Goal: Information Seeking & Learning: Compare options

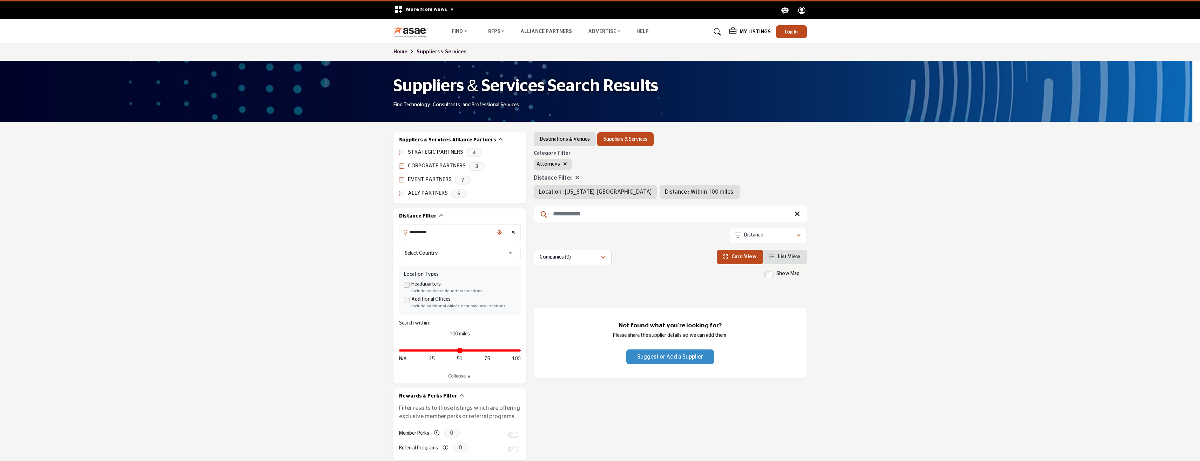
click at [572, 178] on icon at bounding box center [577, 178] width 4 height 6
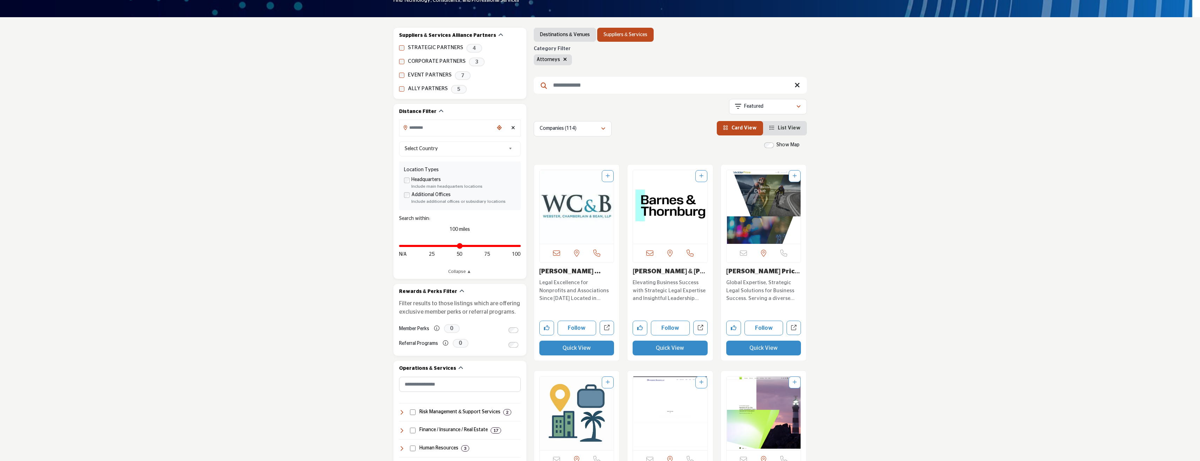
scroll to position [105, 0]
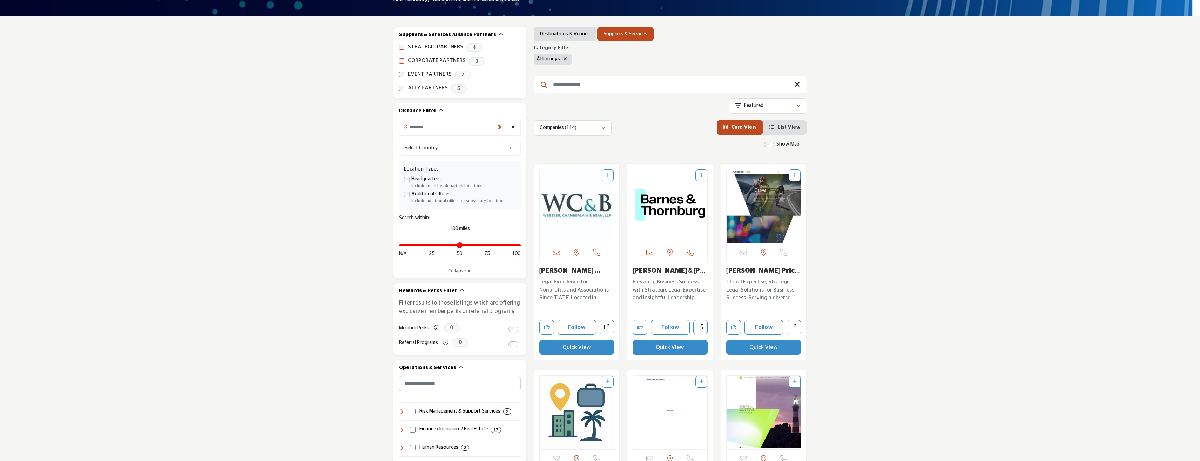
click at [572, 129] on span "List View" at bounding box center [789, 127] width 23 height 5
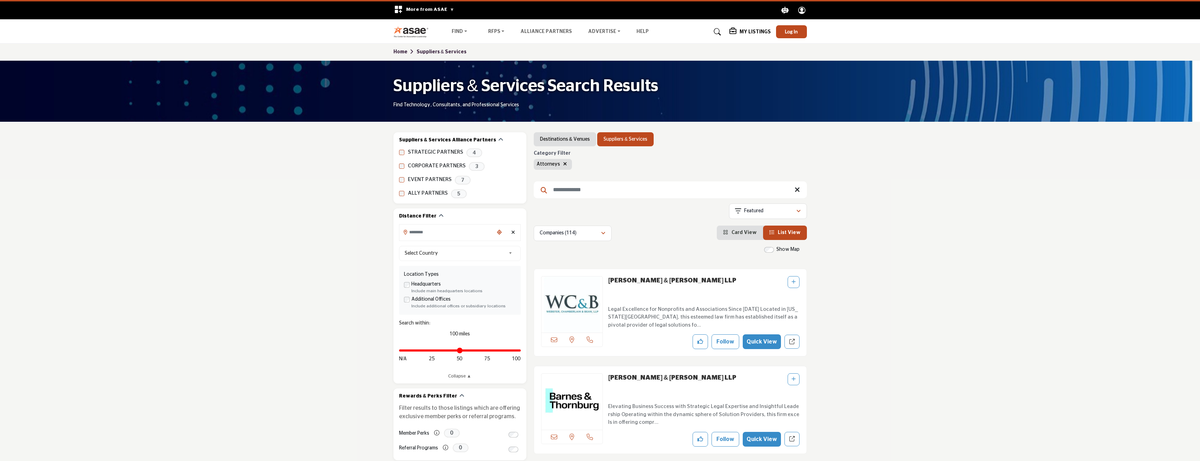
click at [572, 249] on label "Show Map" at bounding box center [787, 249] width 23 height 7
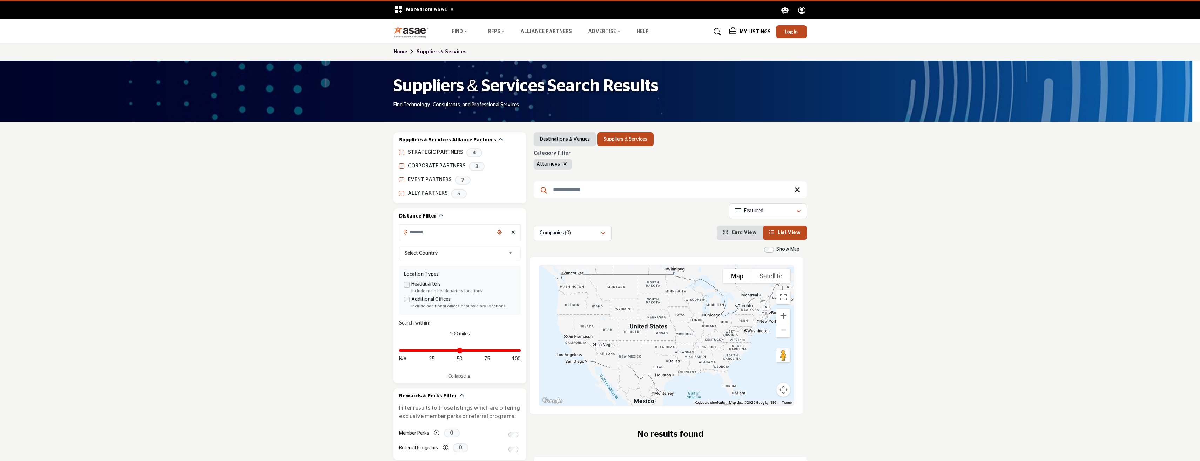
drag, startPoint x: 709, startPoint y: 360, endPoint x: 679, endPoint y: 328, distance: 44.4
click at [572, 328] on div at bounding box center [666, 335] width 255 height 140
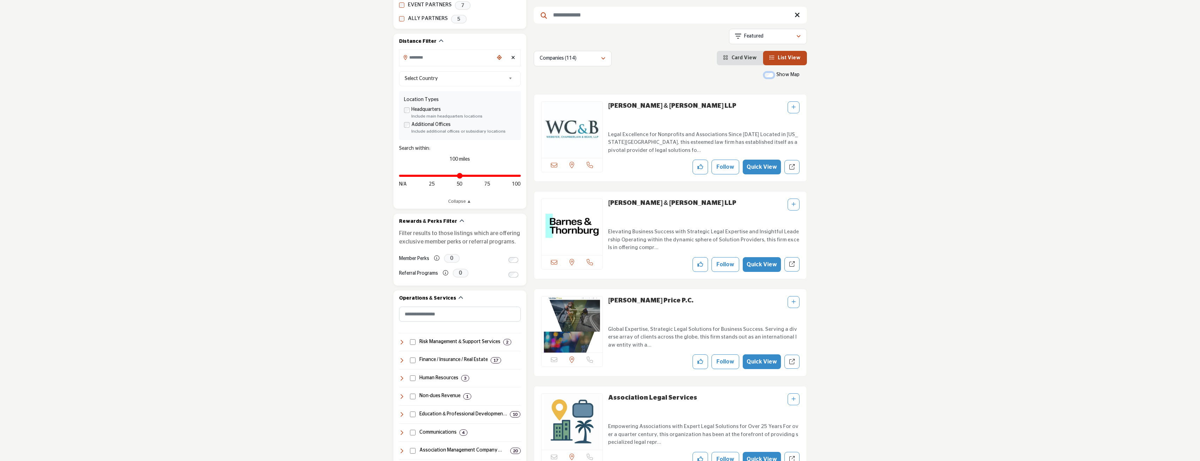
scroll to position [175, 0]
click at [572, 232] on p "Elevating Business Success with Strategic Legal Expertise and Insightful Leader…" at bounding box center [703, 239] width 191 height 24
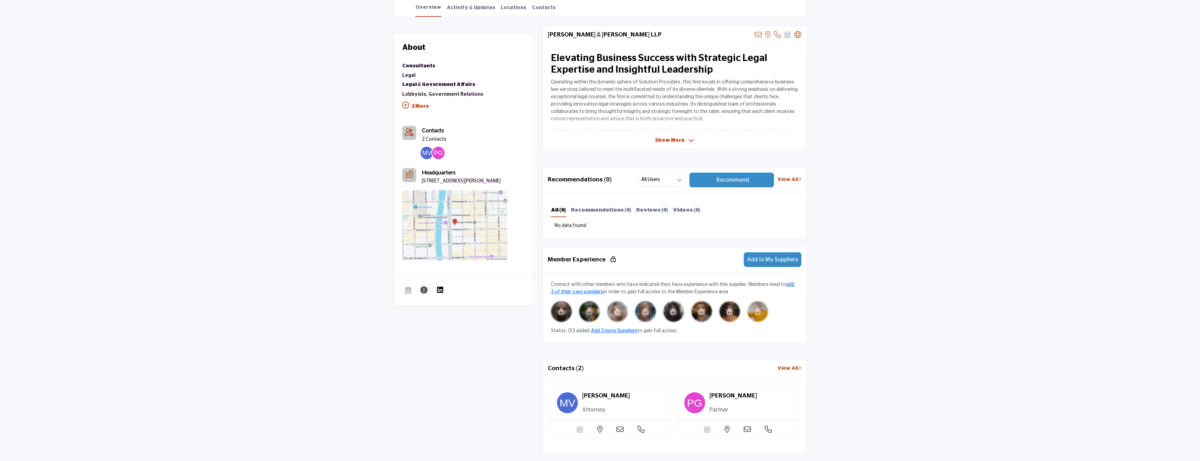
scroll to position [105, 0]
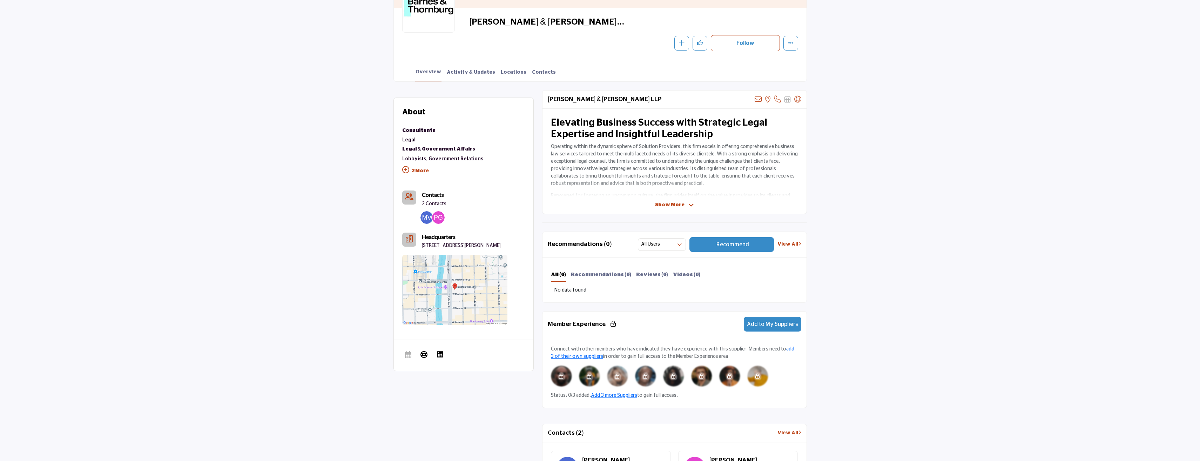
click at [680, 203] on span "Show More" at bounding box center [669, 204] width 29 height 7
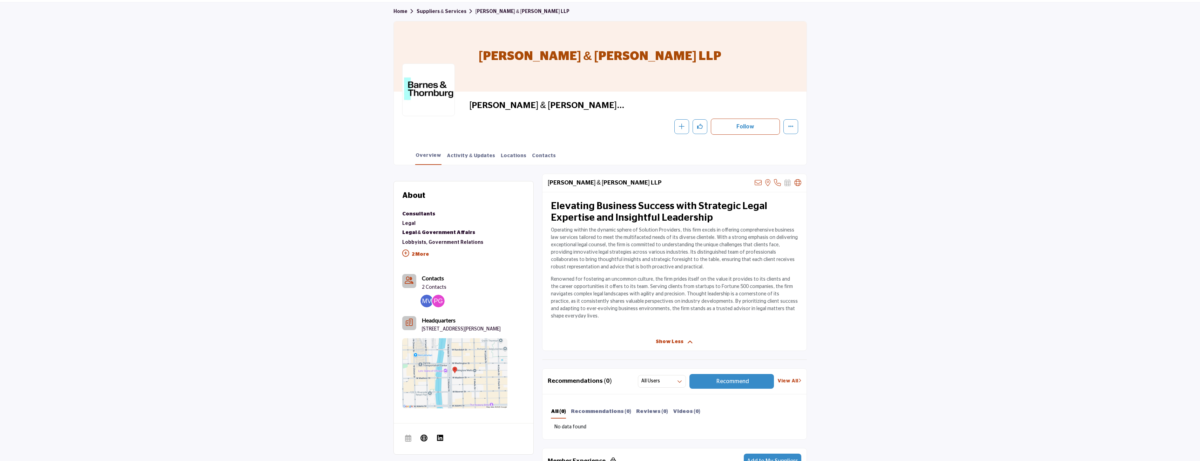
scroll to position [0, 0]
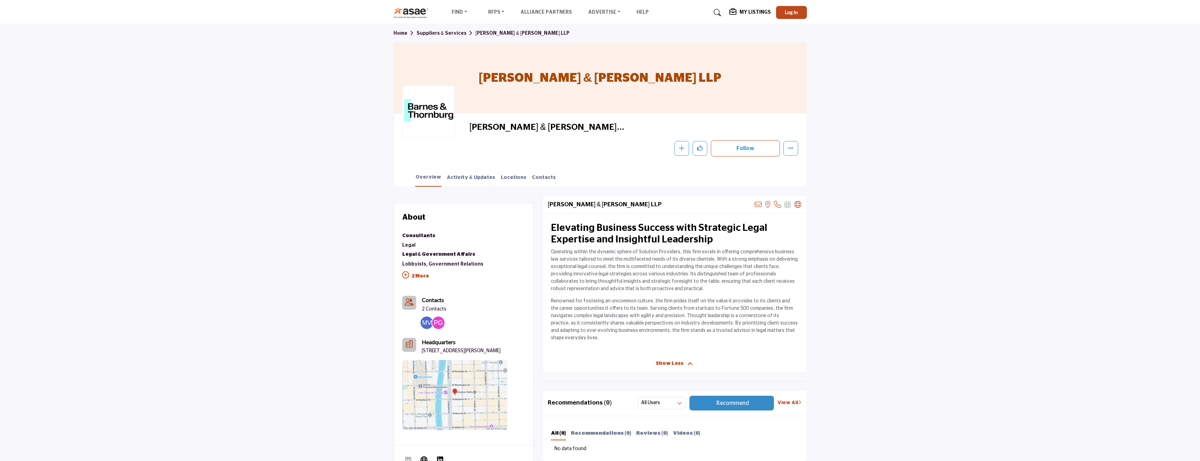
click at [433, 33] on link "Suppliers & Services" at bounding box center [446, 33] width 59 height 5
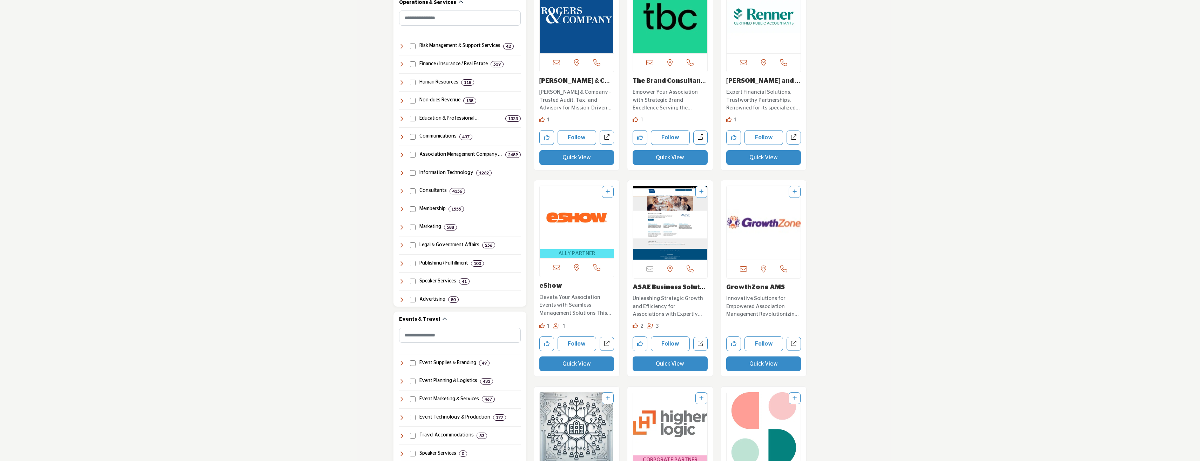
scroll to position [456, 0]
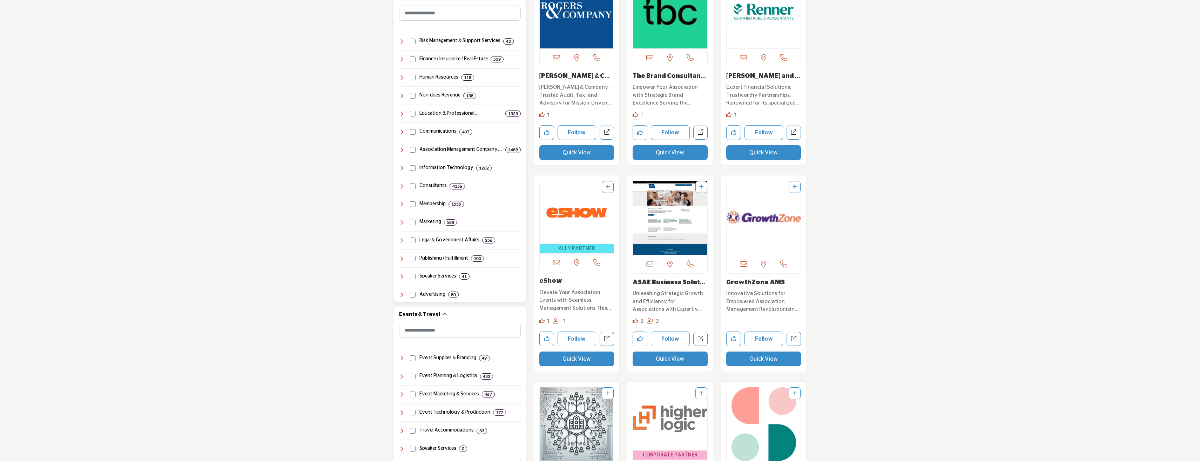
click at [403, 240] on icon at bounding box center [402, 240] width 6 height 6
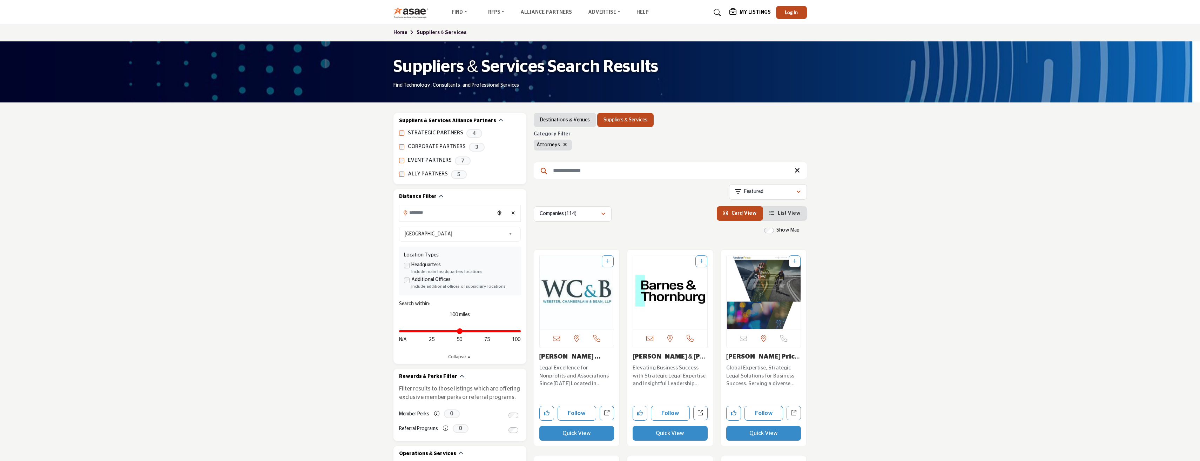
click at [567, 172] on input "Search Keyword" at bounding box center [670, 170] width 273 height 17
type input "**********"
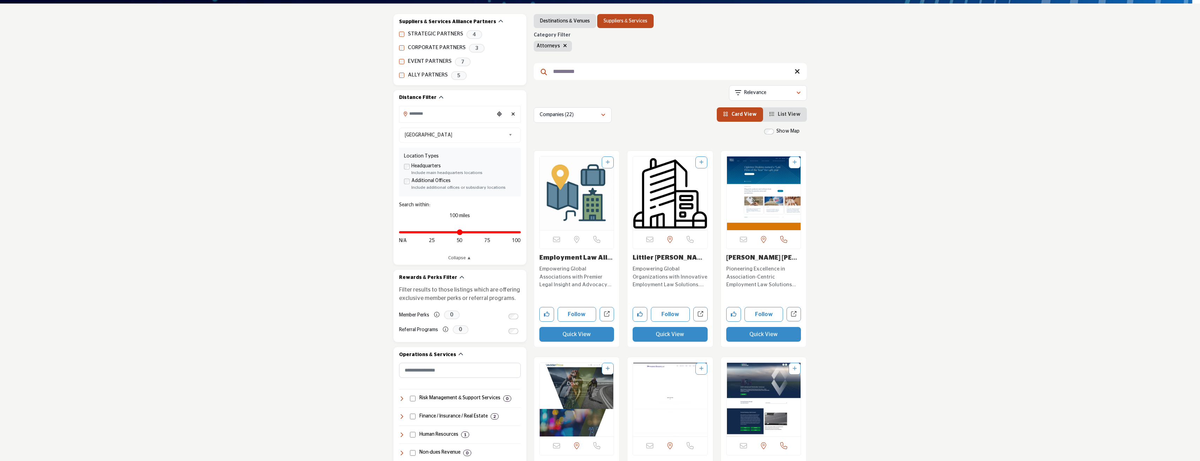
scroll to position [105, 0]
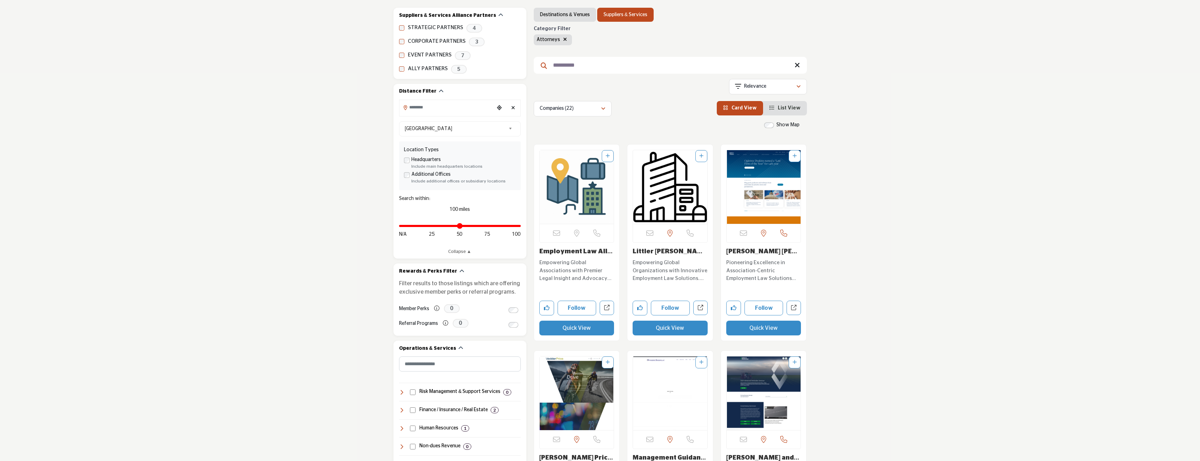
click at [559, 270] on p "Empowering Global Associations with Premier Legal Insight and Advocacy for Ethi…" at bounding box center [576, 271] width 75 height 24
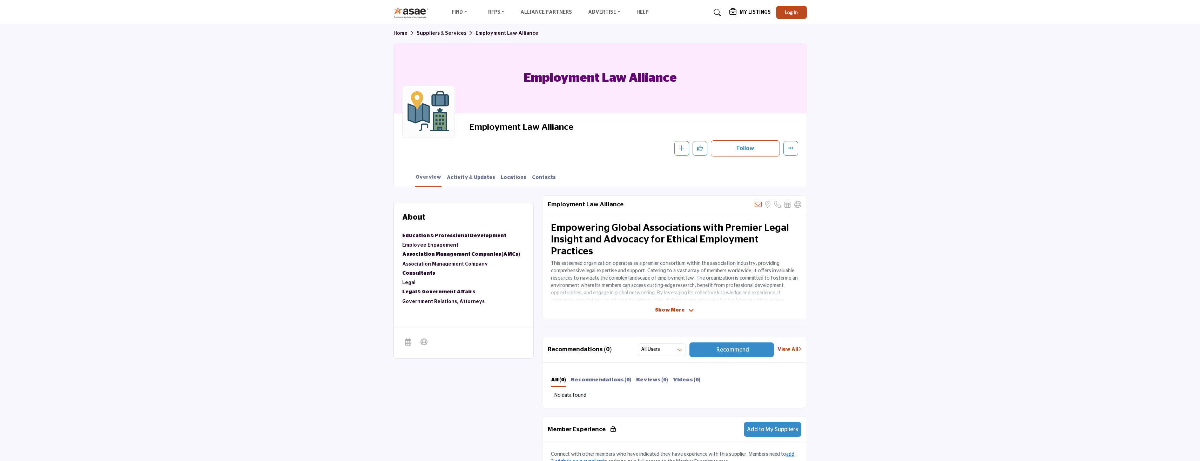
click at [670, 309] on span "Show More" at bounding box center [669, 309] width 29 height 7
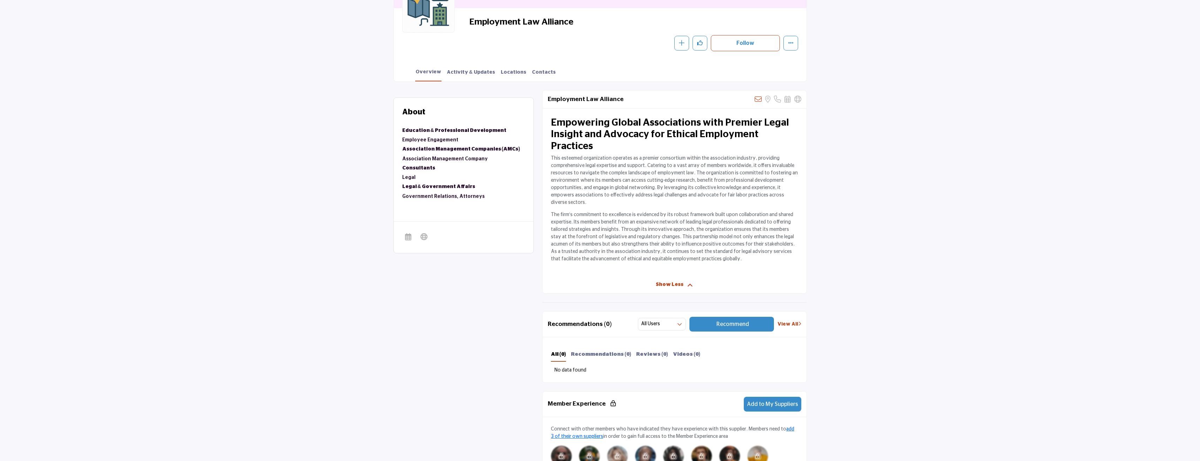
scroll to position [70, 0]
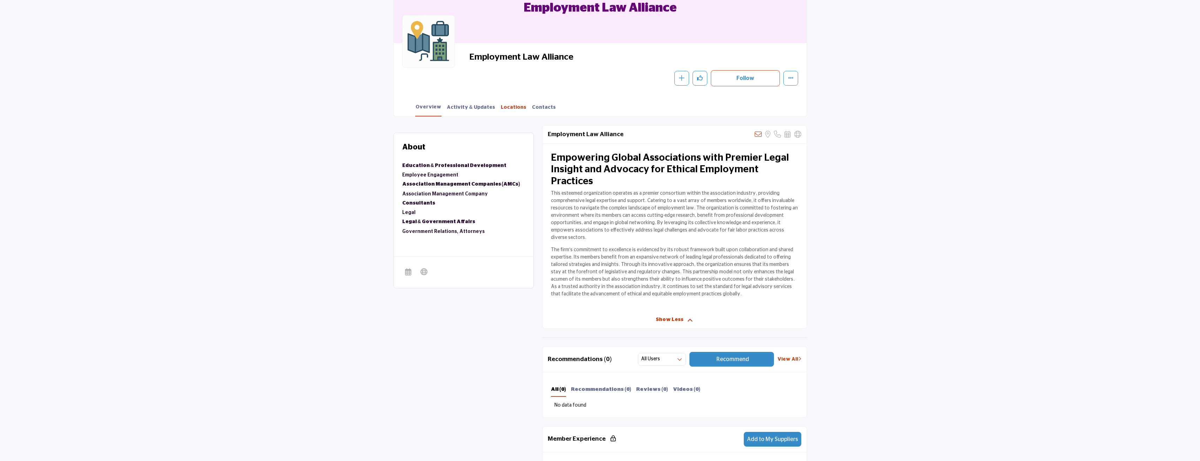
click at [500, 108] on link "Locations" at bounding box center [513, 110] width 26 height 12
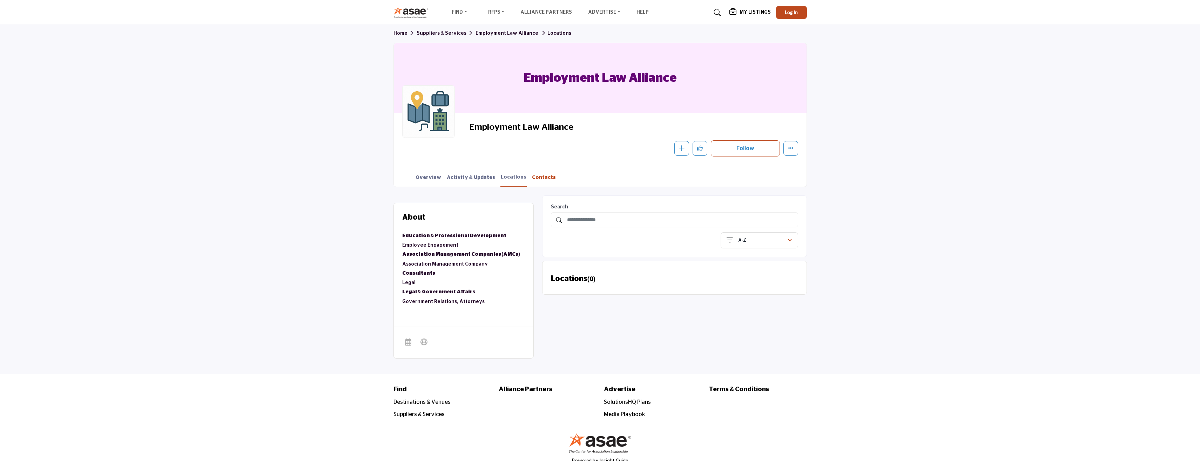
click at [533, 179] on link "Contacts" at bounding box center [544, 180] width 25 height 12
click at [417, 179] on link "Overview" at bounding box center [428, 180] width 26 height 12
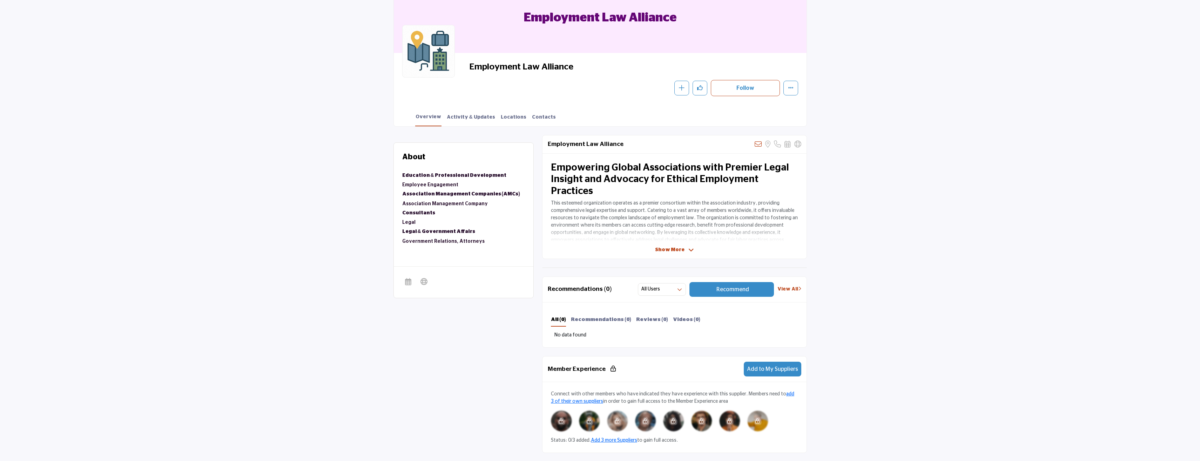
scroll to position [60, 0]
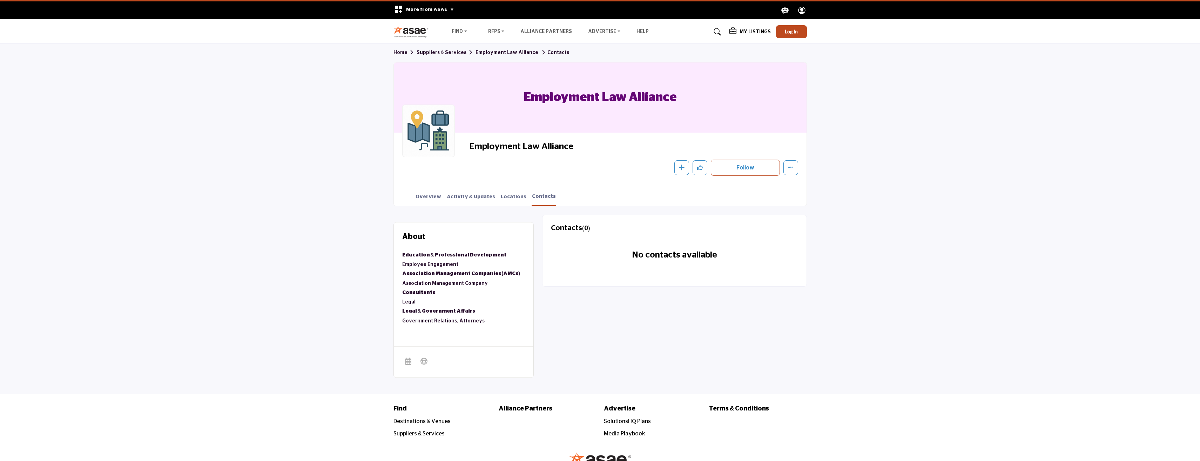
scroll to position [19, 0]
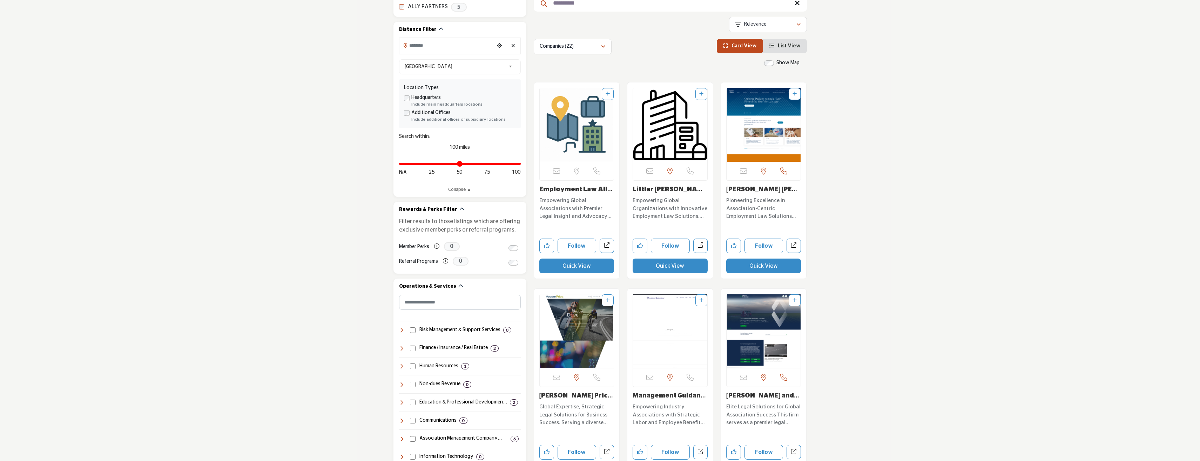
scroll to position [70, 0]
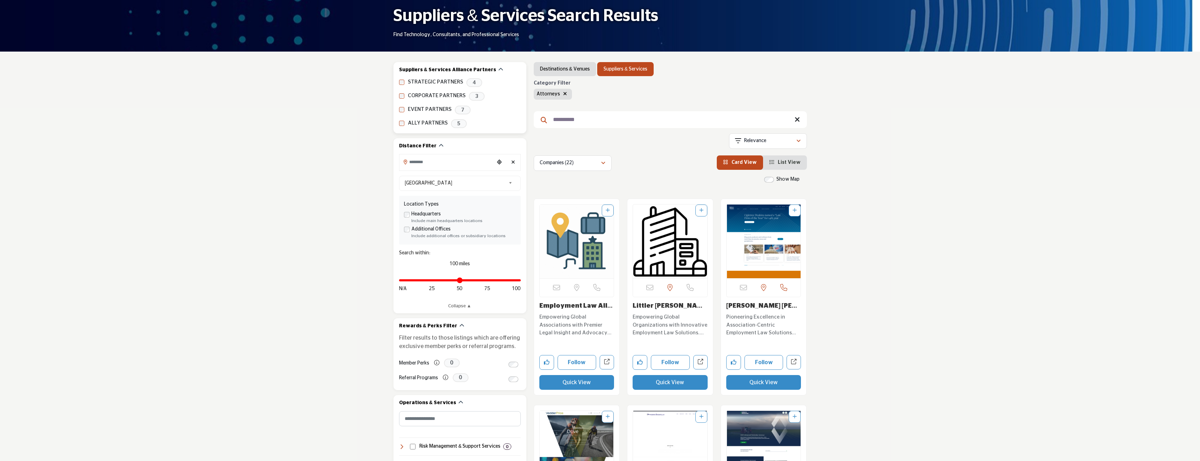
drag, startPoint x: 585, startPoint y: 120, endPoint x: 503, endPoint y: 125, distance: 82.6
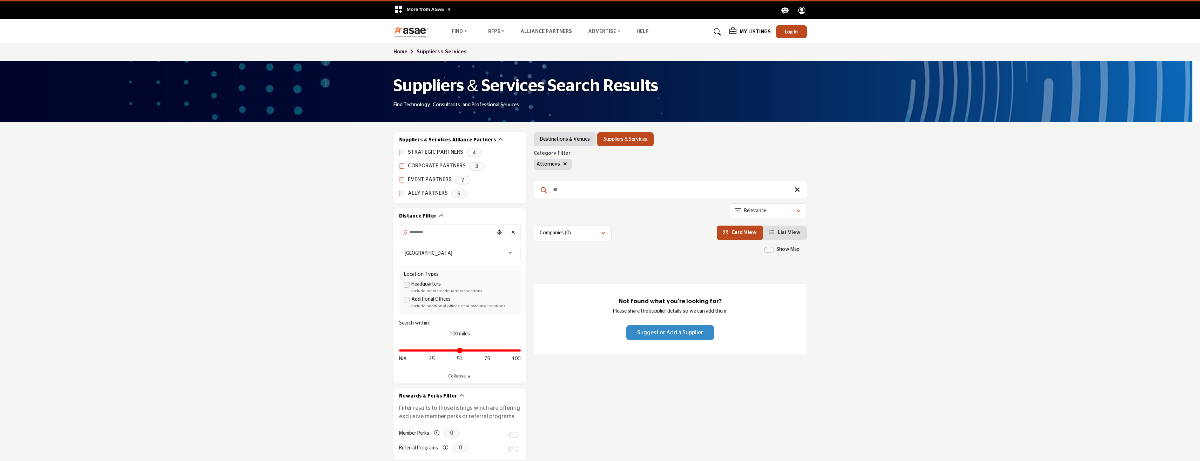
type input "*"
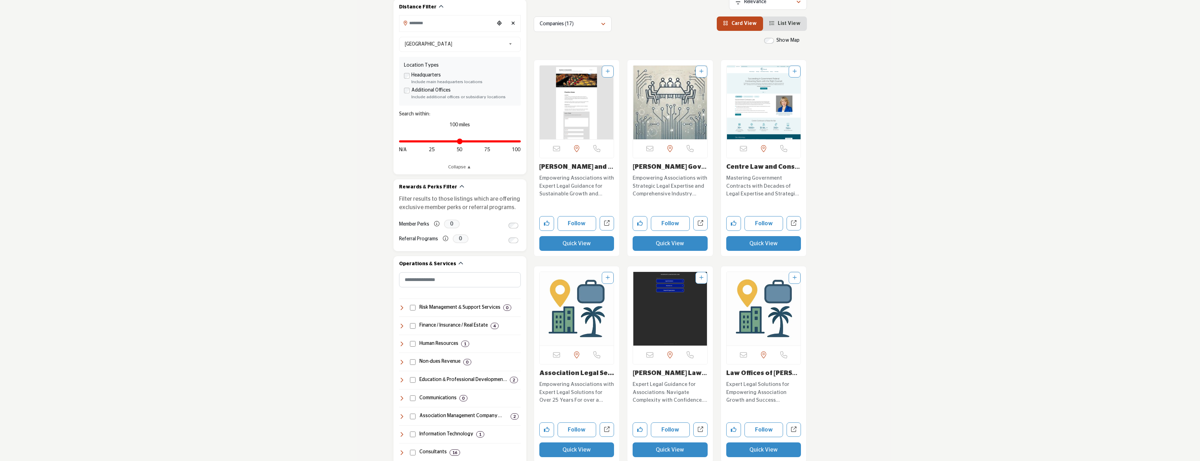
scroll to position [210, 0]
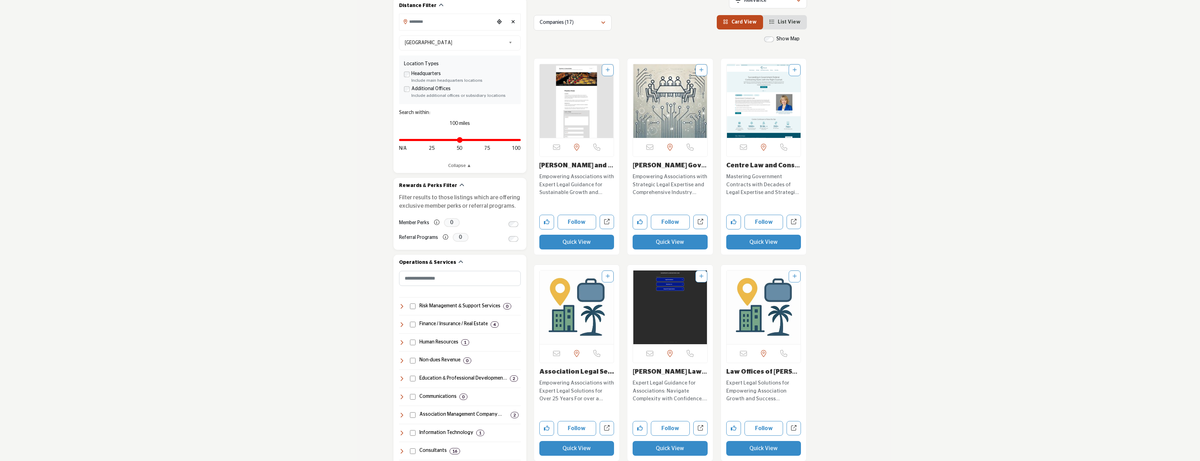
type input "********"
click at [562, 176] on p "Empowering Associations with Expert Legal Guidance for Sustainable Growth and C…" at bounding box center [576, 185] width 75 height 24
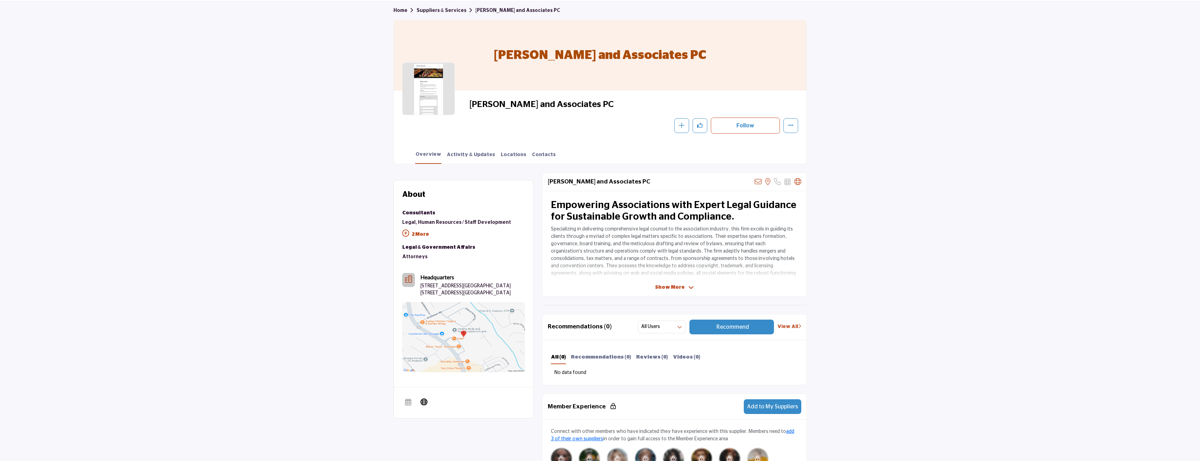
scroll to position [35, 0]
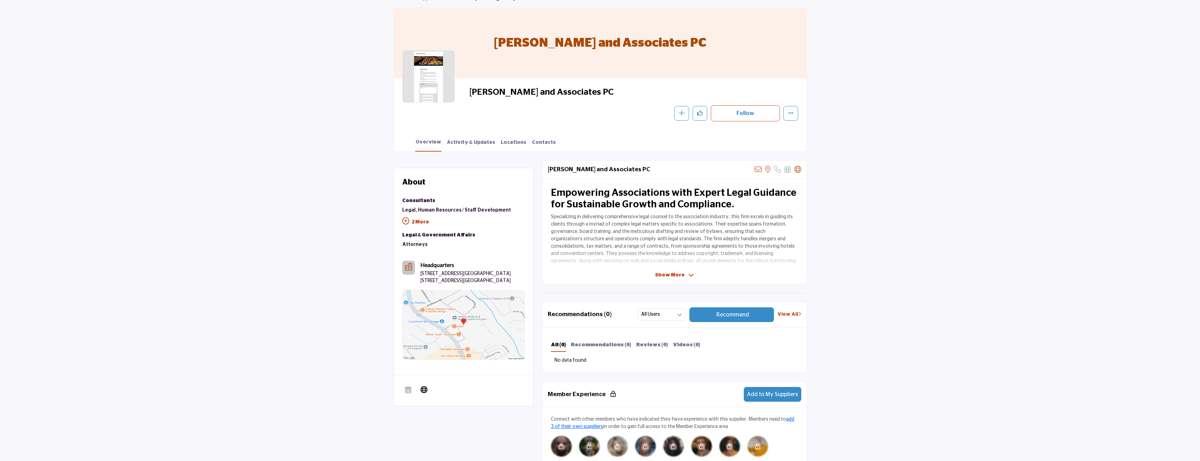
click at [667, 276] on span "Show More" at bounding box center [669, 274] width 29 height 7
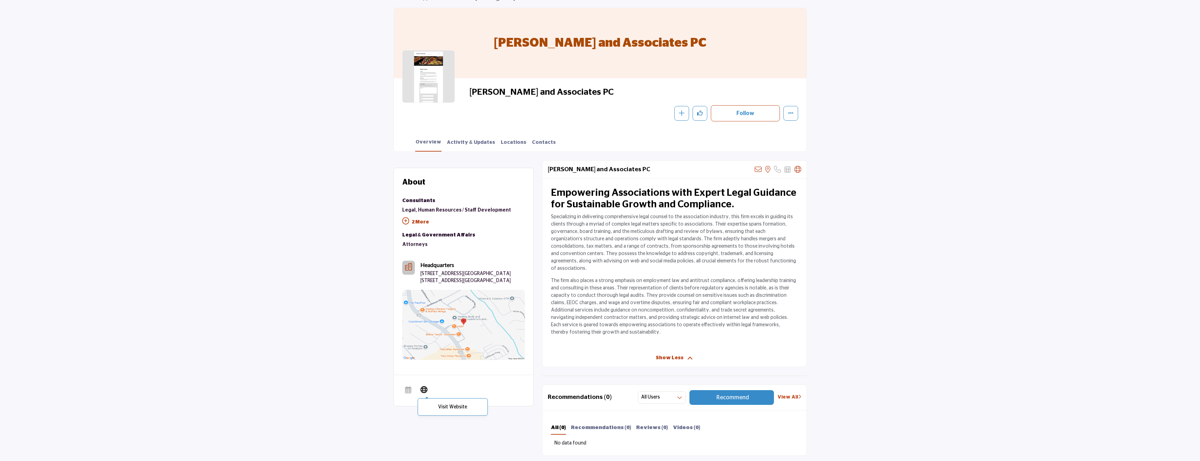
click at [425, 393] on icon at bounding box center [423, 389] width 7 height 8
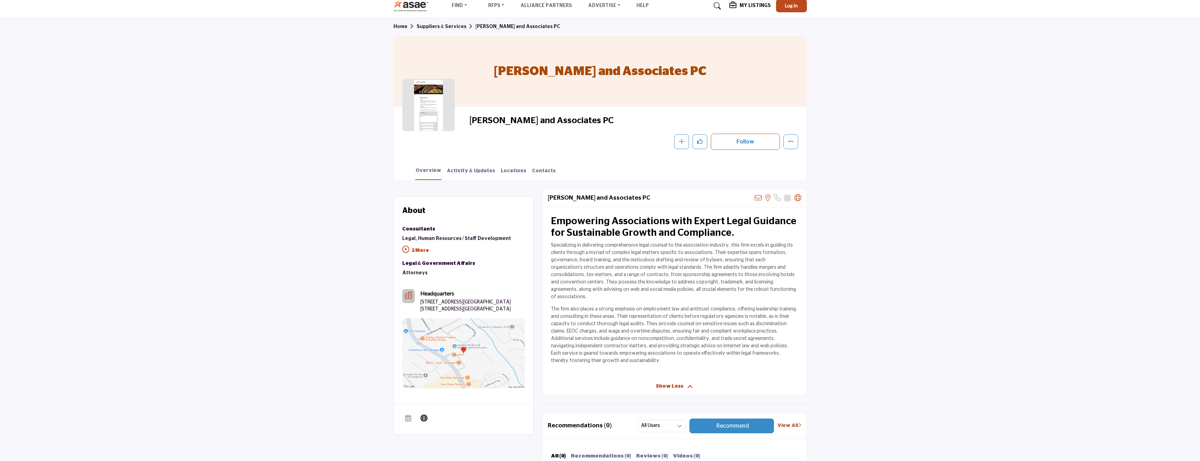
scroll to position [0, 0]
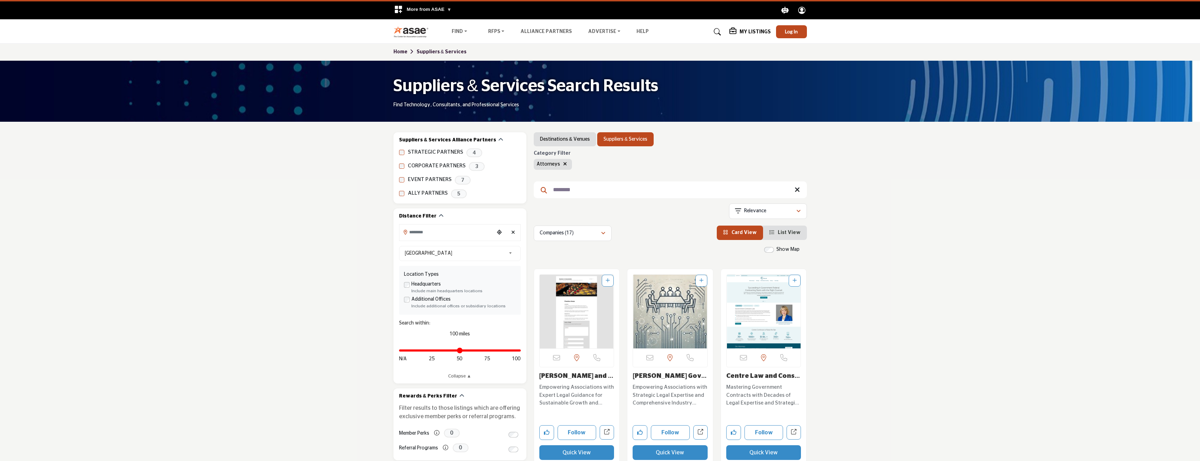
click at [661, 398] on p "Empowering Associations with Strategic Legal Expertise and Comprehensive Indust…" at bounding box center [670, 395] width 75 height 24
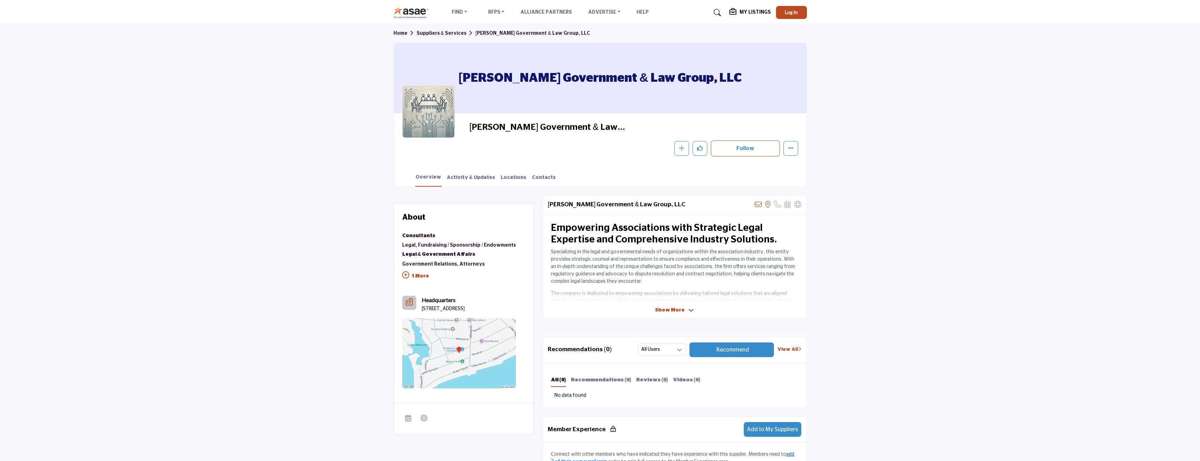
click at [668, 311] on span "Show More" at bounding box center [669, 309] width 29 height 7
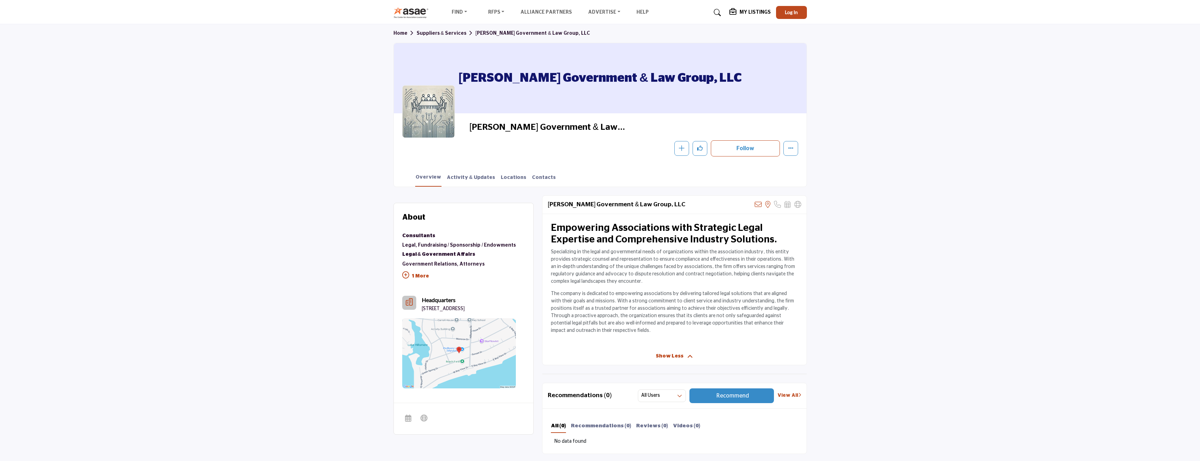
click at [438, 35] on link "Suppliers & Services" at bounding box center [446, 33] width 59 height 5
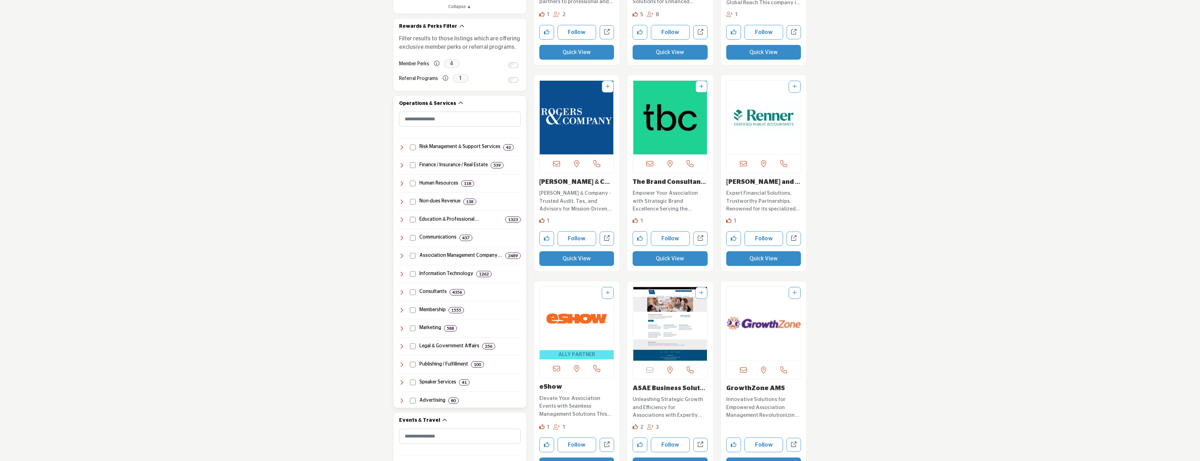
scroll to position [351, 0]
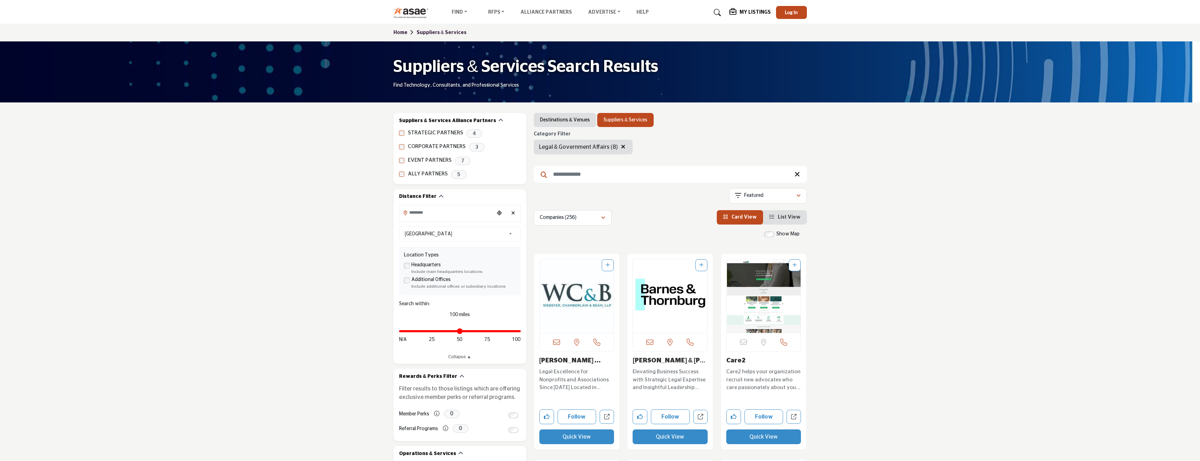
scroll to position [561, 0]
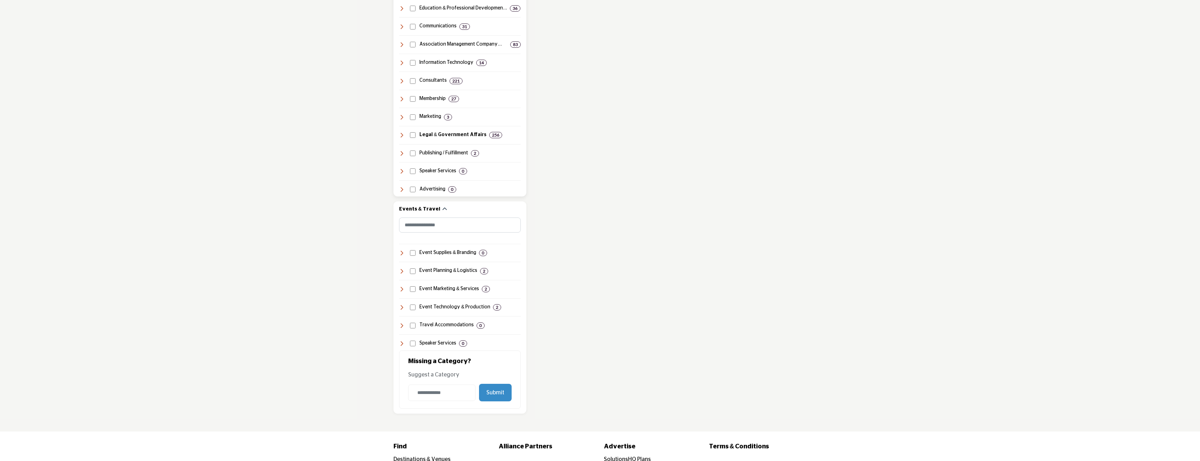
scroll to position [560, 0]
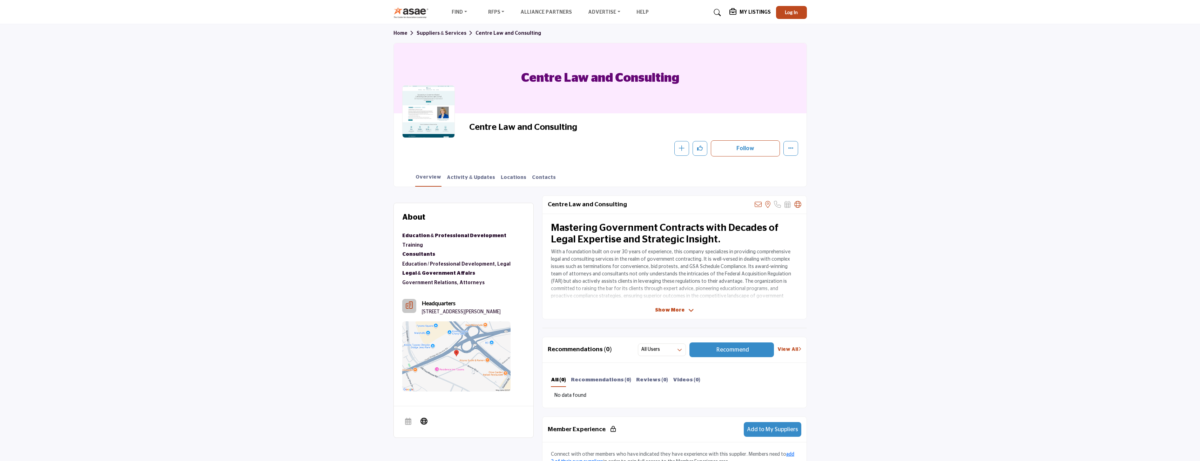
click at [668, 310] on span "Show More" at bounding box center [669, 309] width 29 height 7
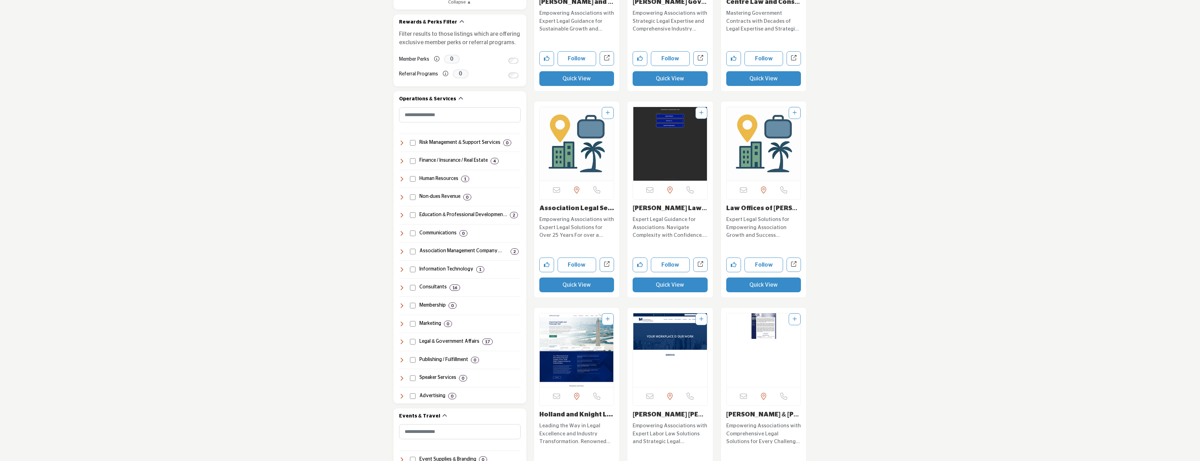
scroll to position [386, 0]
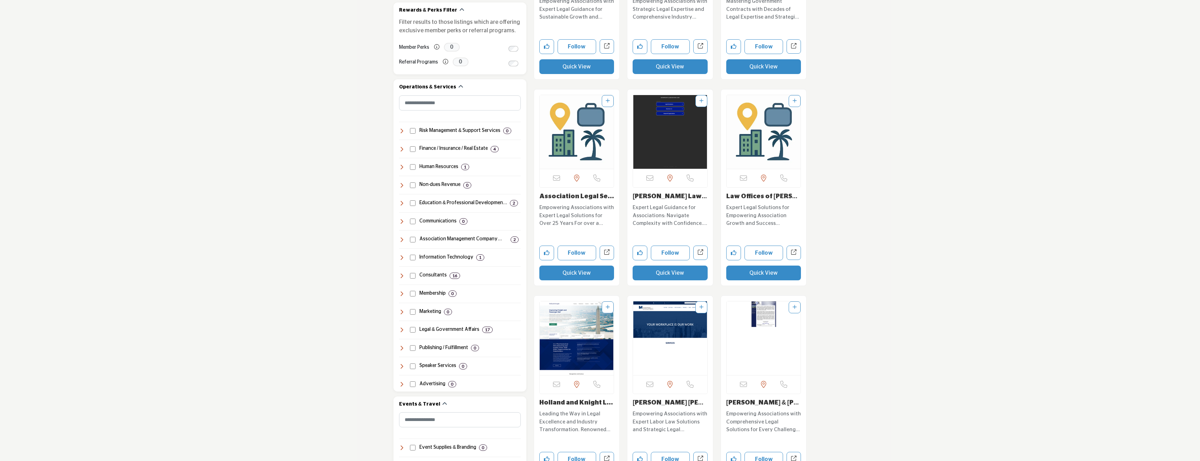
click at [658, 213] on p "Expert Legal Guidance for Associations: Navigate Complexity with Confidence. Sp…" at bounding box center [670, 216] width 75 height 24
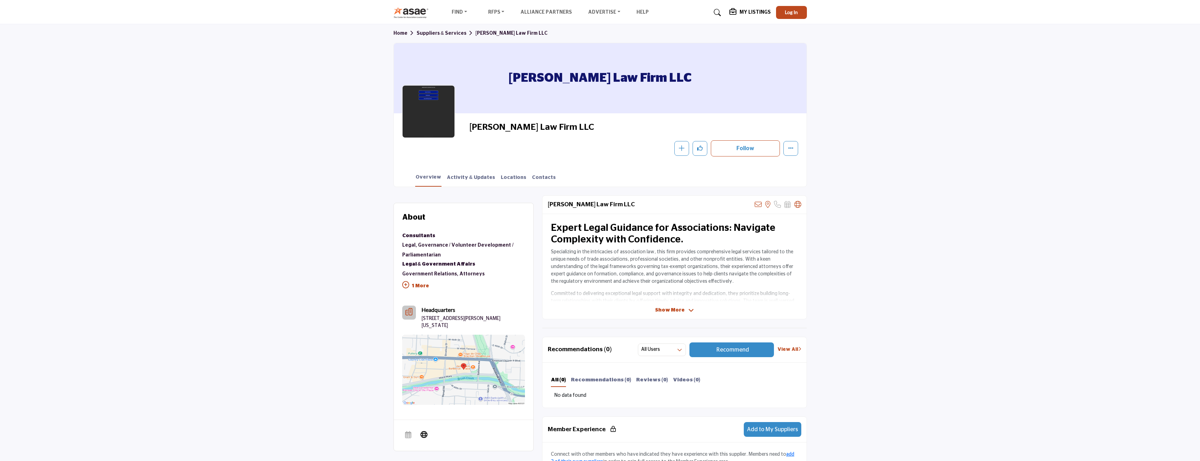
click at [670, 311] on span "Show More" at bounding box center [669, 309] width 29 height 7
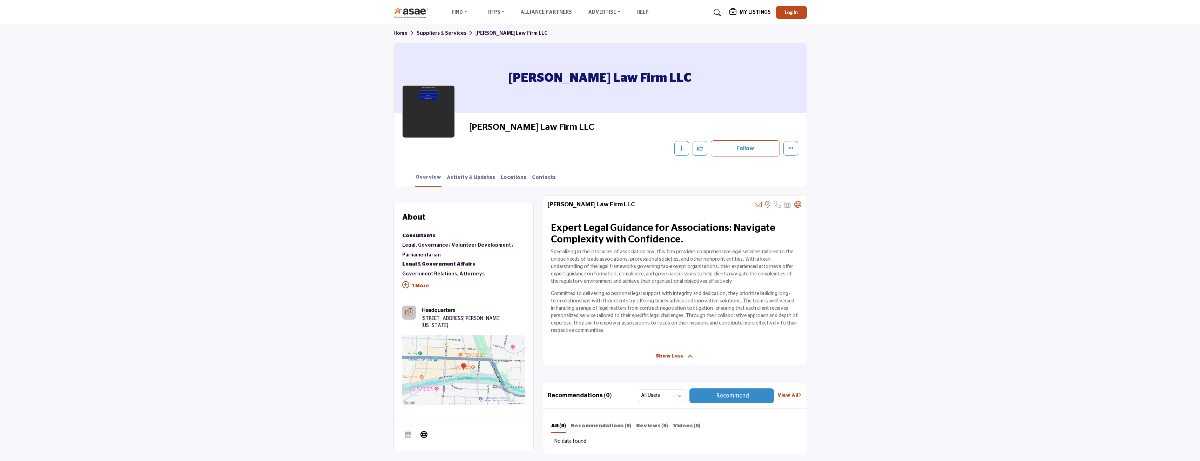
drag, startPoint x: 631, startPoint y: 205, endPoint x: 548, endPoint y: 210, distance: 83.2
click at [548, 210] on div "Bruce R Hopkins Law Firm LLC Sorry, but we don't have an email address for this…" at bounding box center [674, 205] width 264 height 18
copy h2 "Bruce R Hopkins Law Firm LLC"
click at [424, 432] on icon at bounding box center [423, 434] width 7 height 8
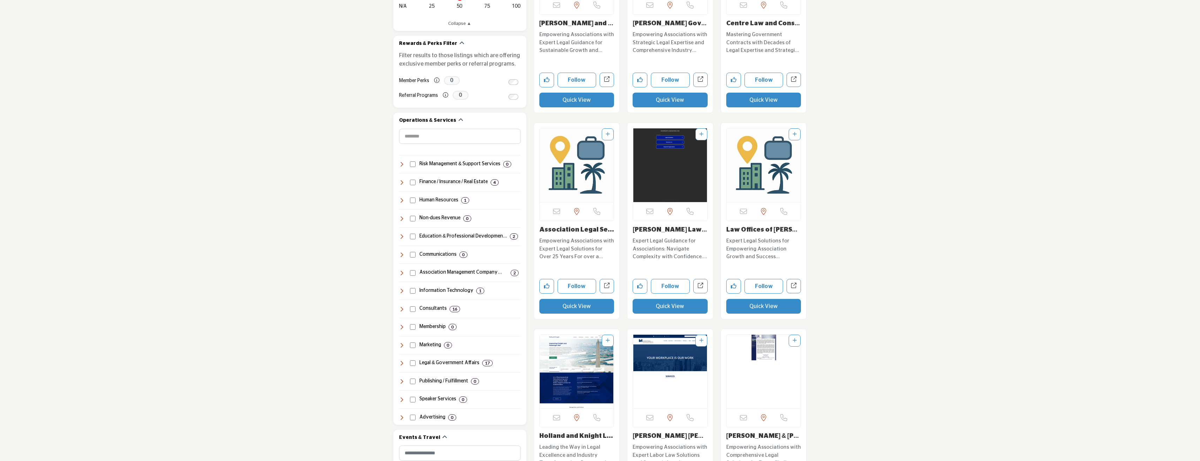
scroll to position [421, 0]
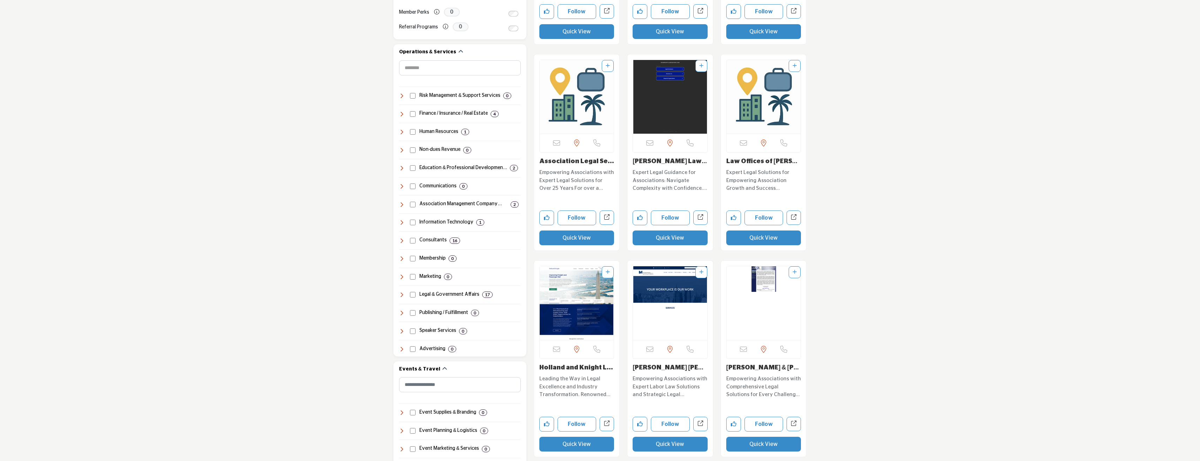
click at [750, 182] on p "Expert Legal Solutions for Empowering Association Growth and Success Specializi…" at bounding box center [763, 181] width 75 height 24
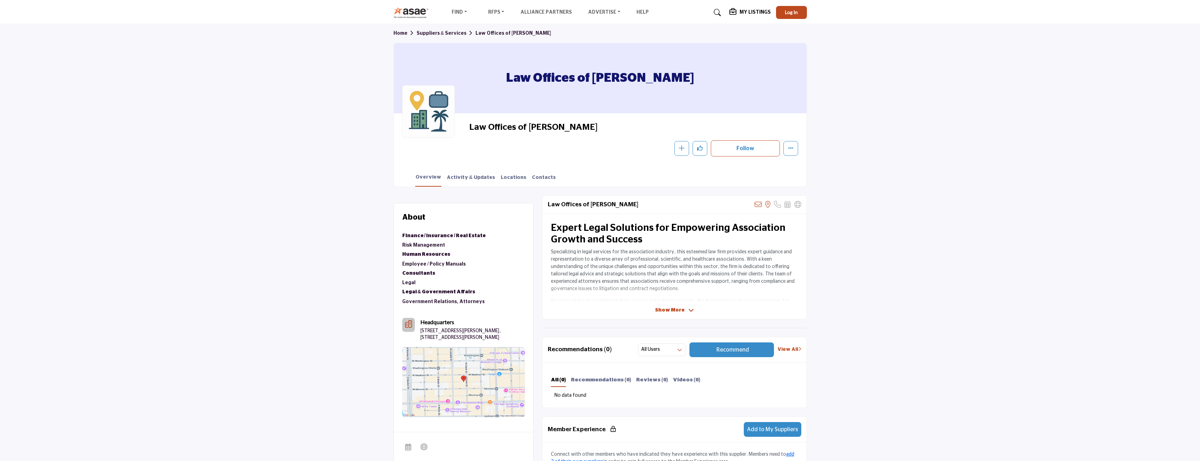
scroll to position [70, 0]
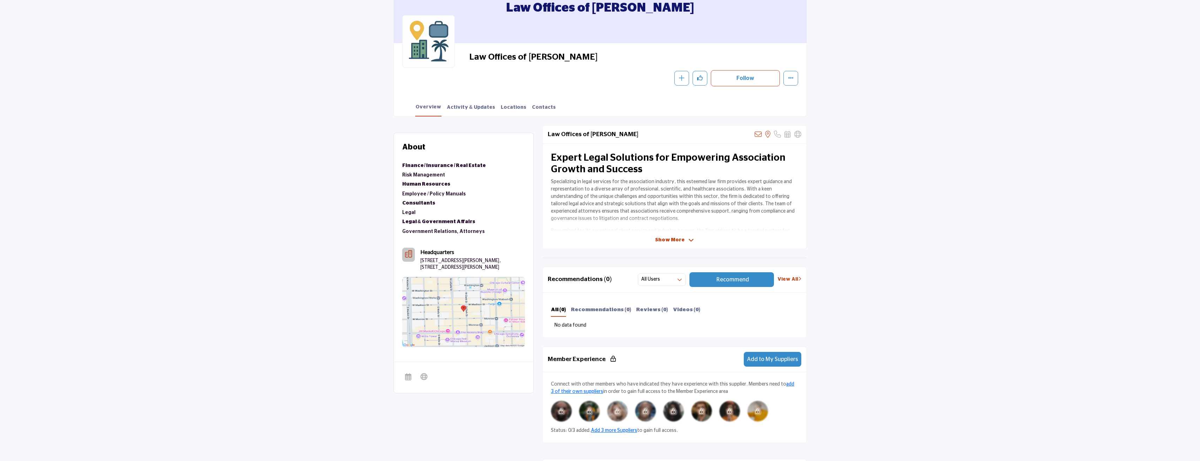
click at [666, 237] on span "Show More" at bounding box center [669, 239] width 29 height 7
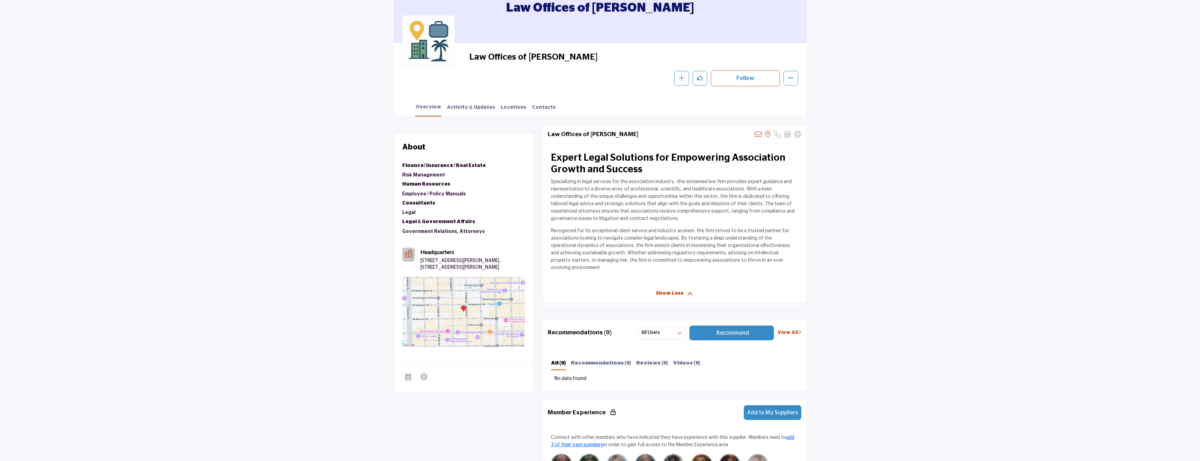
drag, startPoint x: 629, startPoint y: 136, endPoint x: 548, endPoint y: 137, distance: 81.0
click at [548, 137] on div "Law Offices of Joel S. Corwin Sorry, but we don't have an email address for thi…" at bounding box center [674, 135] width 264 height 18
copy h2 "Law Offices of Joel S. Corwin"
click at [664, 290] on span "Show Less" at bounding box center [670, 293] width 28 height 7
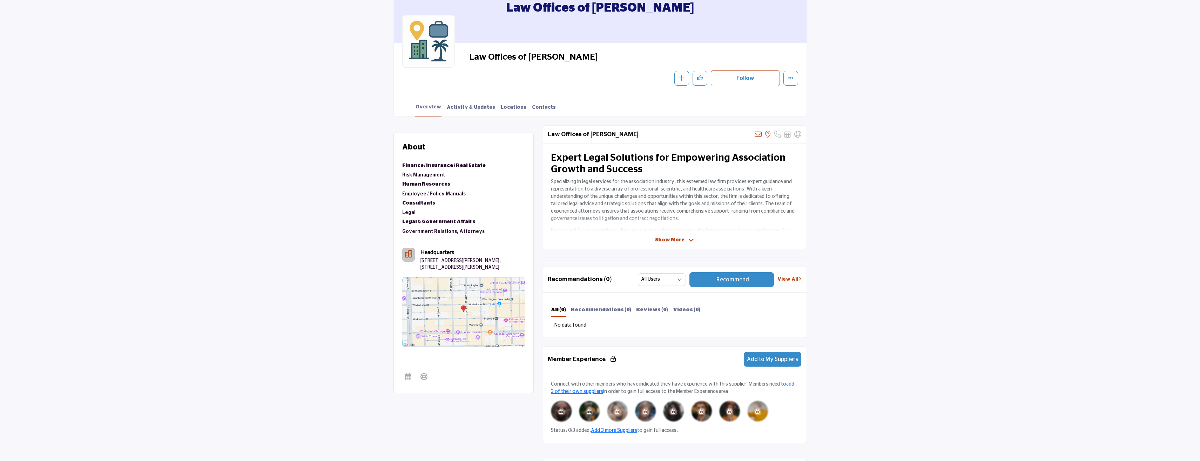
click at [187, 332] on section "About Suppliers & Services Finance / Insurance / Real Estate Risk Management Hu…" at bounding box center [600, 403] width 1200 height 572
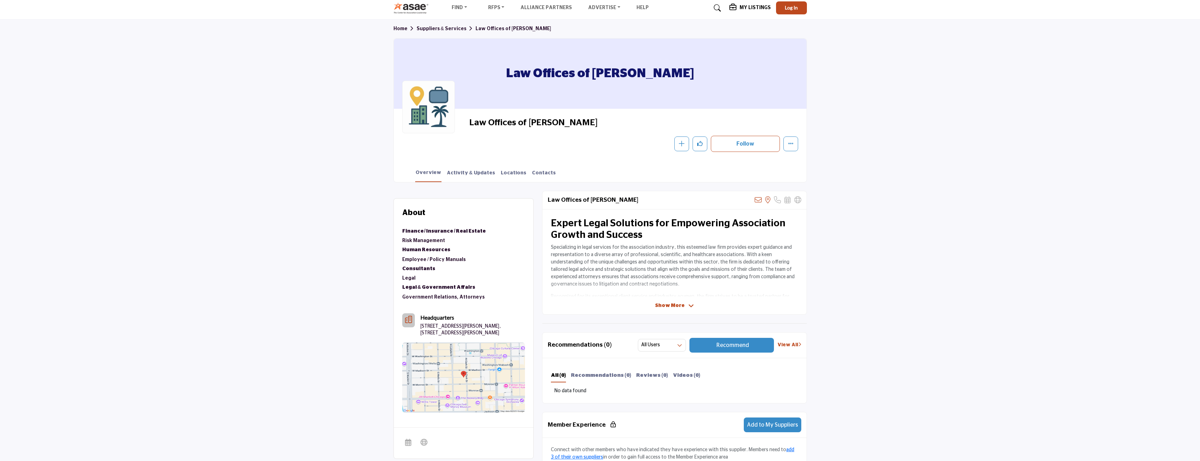
scroll to position [0, 0]
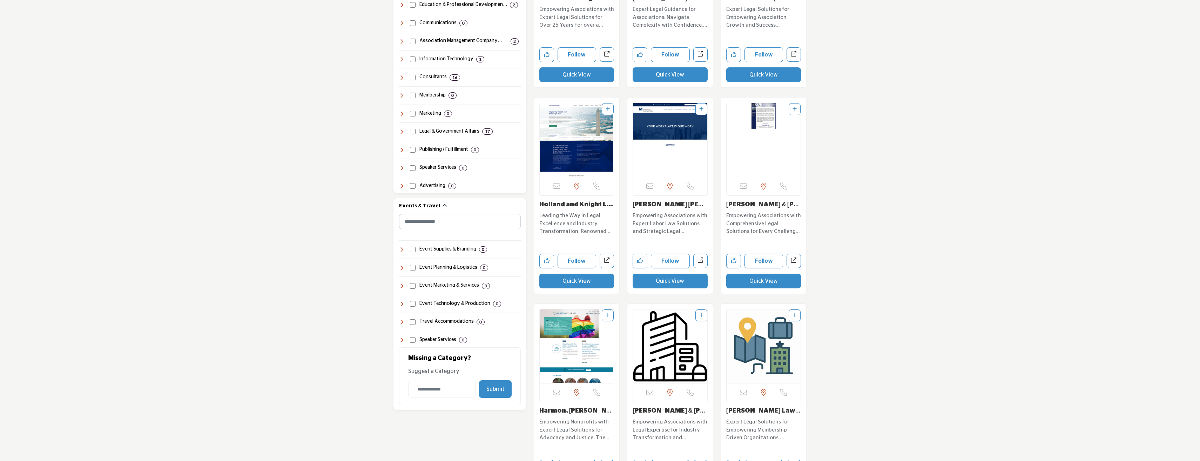
scroll to position [596, 0]
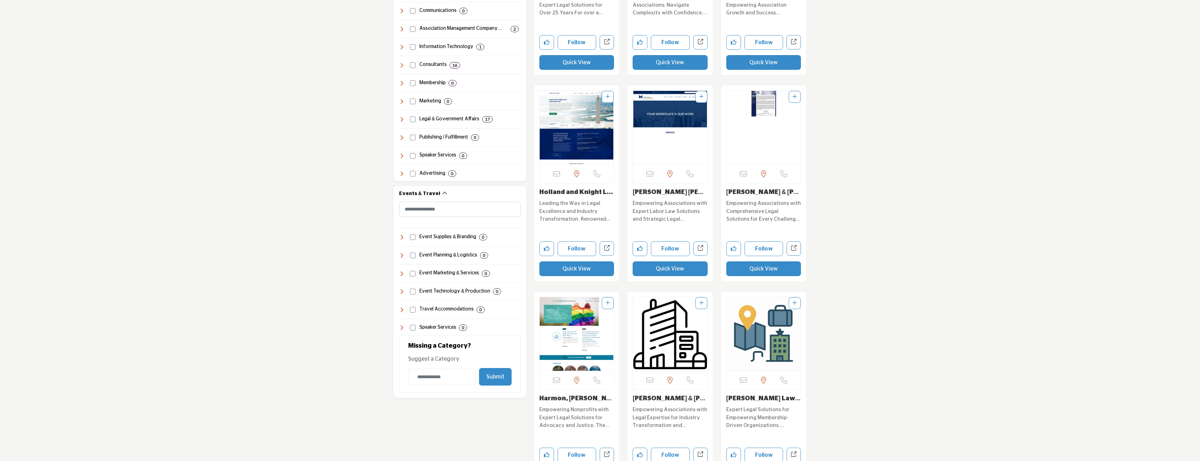
click at [746, 207] on p "Empowering Associations with Comprehensive Legal Solutions for Every Challenge.…" at bounding box center [763, 212] width 75 height 24
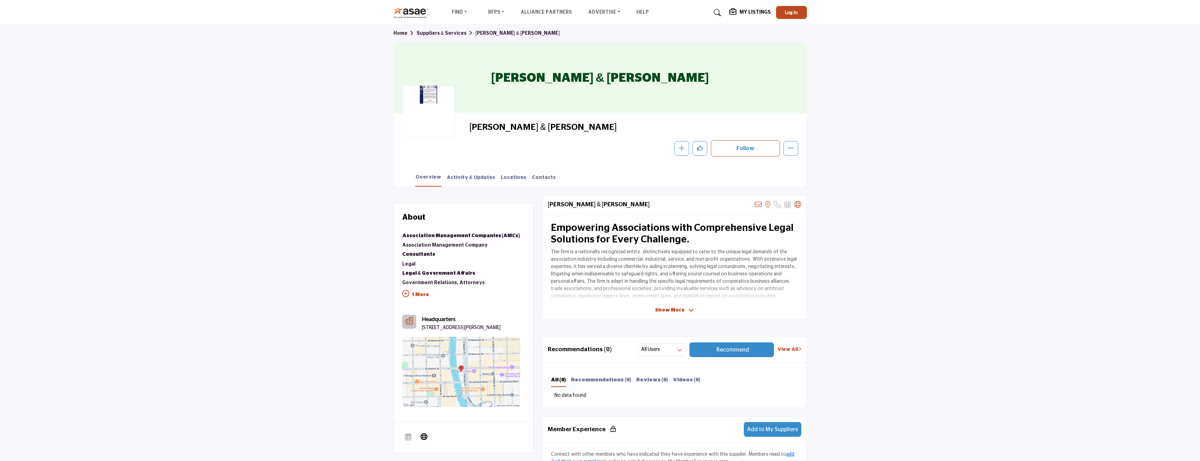
click at [665, 311] on span "Show More" at bounding box center [669, 309] width 29 height 7
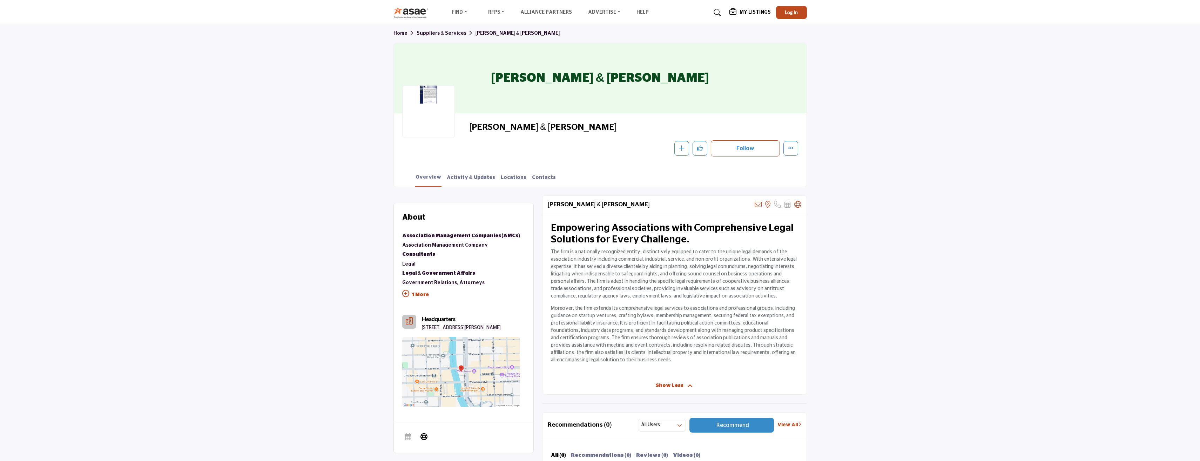
click at [608, 342] on p "Moreover, the firm extends its comprehensive legal services to associations and…" at bounding box center [674, 334] width 247 height 59
click at [426, 440] on icon at bounding box center [423, 436] width 7 height 8
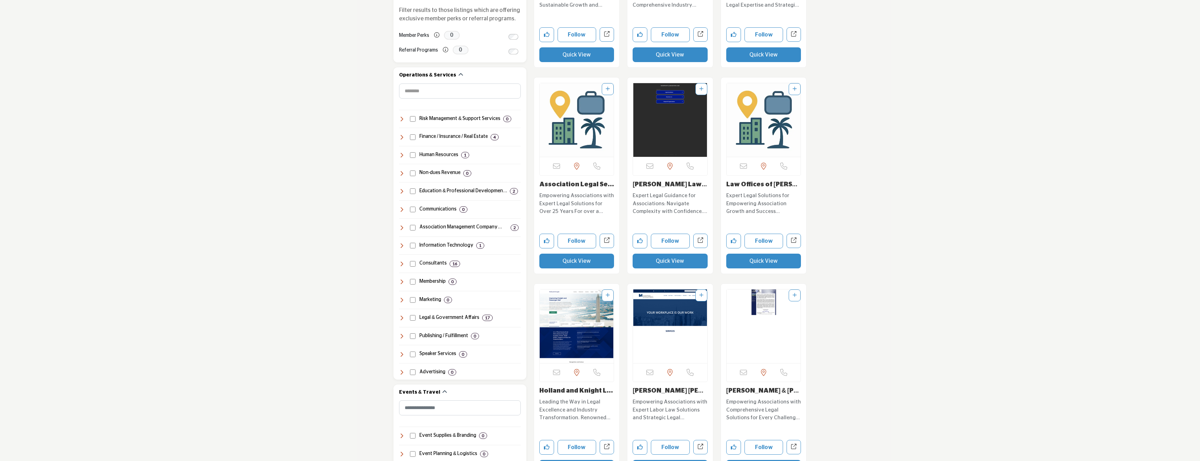
scroll to position [491, 0]
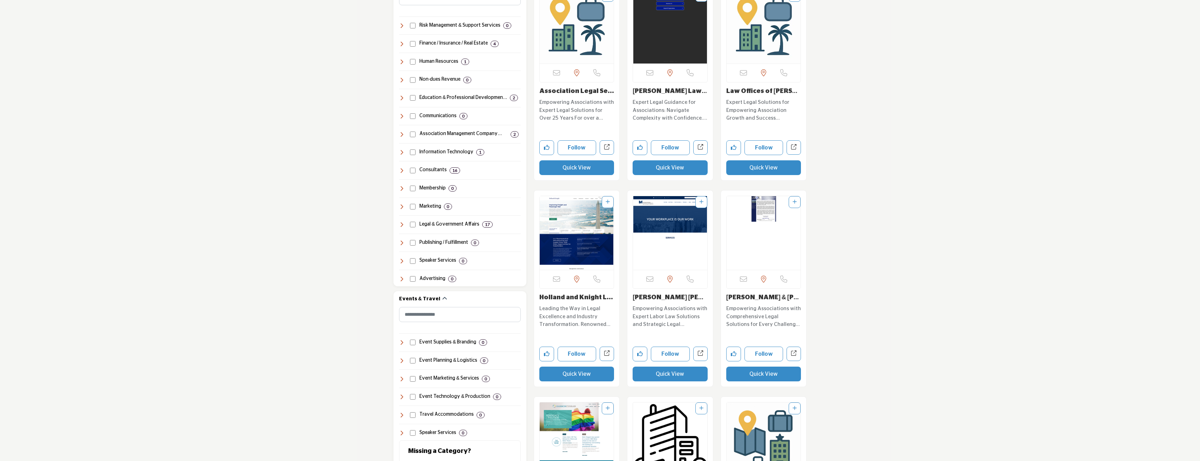
click at [937, 197] on section "Suppliers & Services Alliance Partners STRATEGIC PARTNERS 4 CORPORATE PARTNERS …" at bounding box center [600, 375] width 1200 height 1488
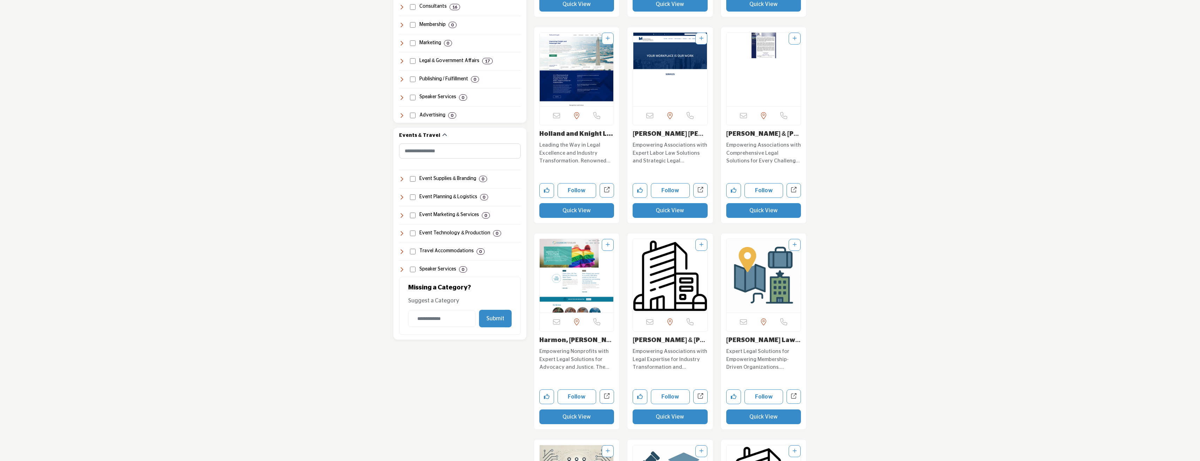
scroll to position [701, 0]
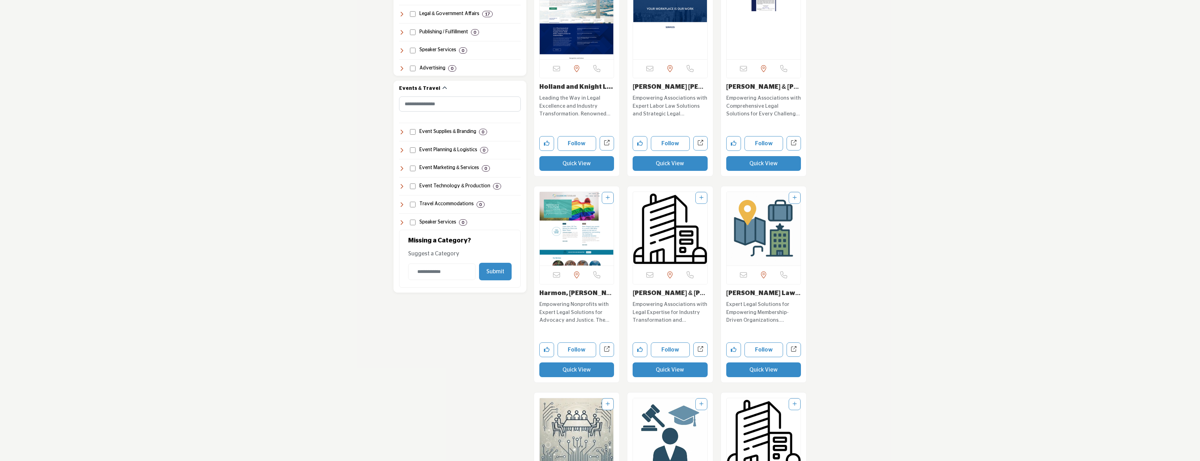
click at [669, 247] on img "Open Listing in new tab" at bounding box center [670, 229] width 74 height 74
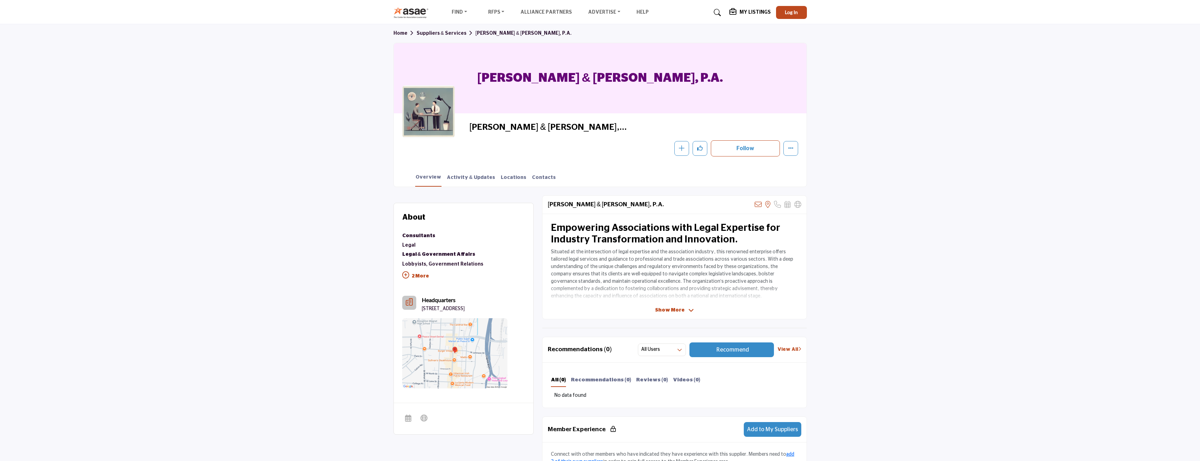
scroll to position [35, 0]
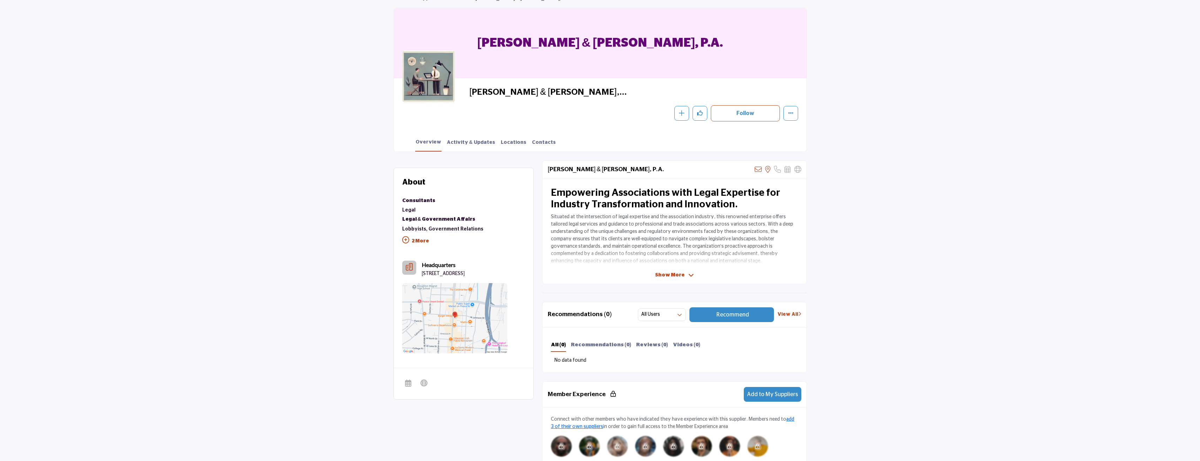
click at [666, 274] on span "Show More" at bounding box center [669, 274] width 29 height 7
